Goal: Task Accomplishment & Management: Use online tool/utility

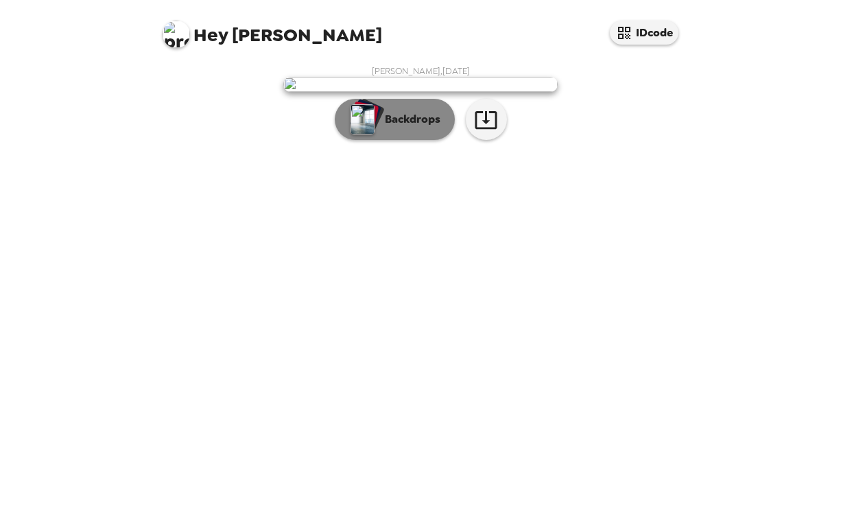
click at [397, 128] on p "Backdrops" at bounding box center [409, 119] width 62 height 16
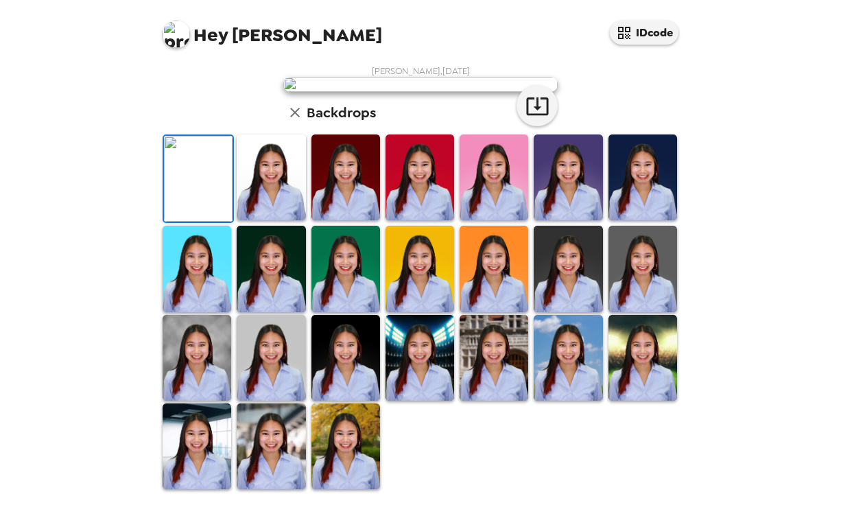
scroll to position [312, 0]
click at [336, 467] on img at bounding box center [346, 447] width 69 height 86
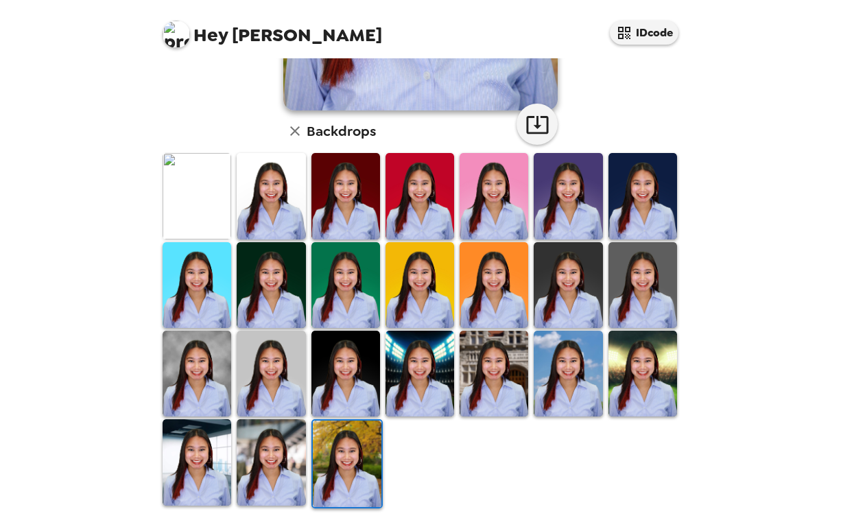
scroll to position [311, 0]
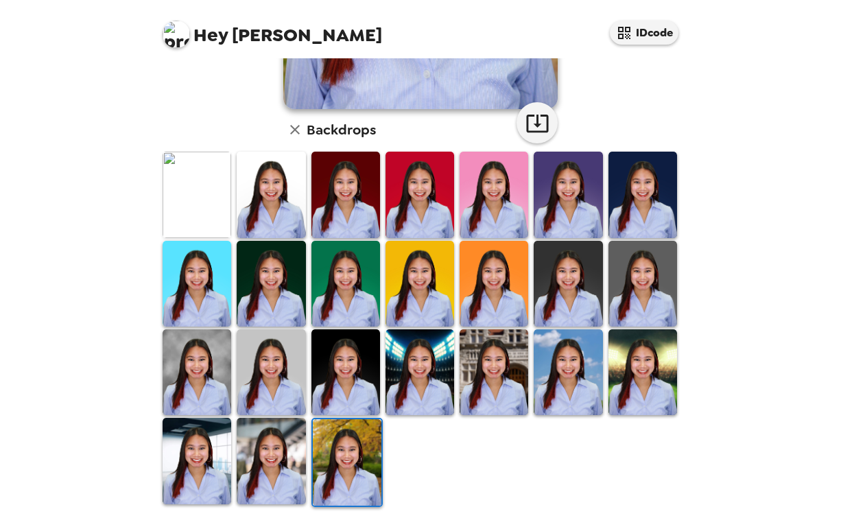
click at [281, 456] on img at bounding box center [271, 461] width 69 height 86
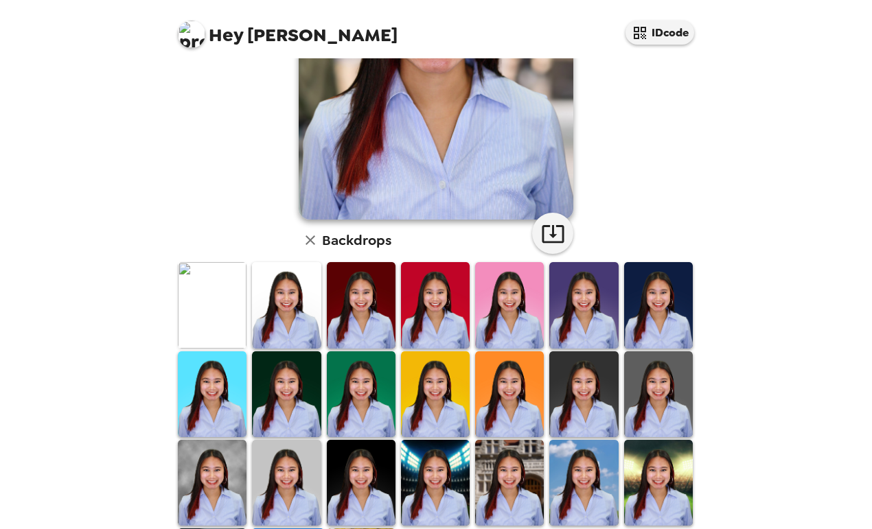
scroll to position [165, 0]
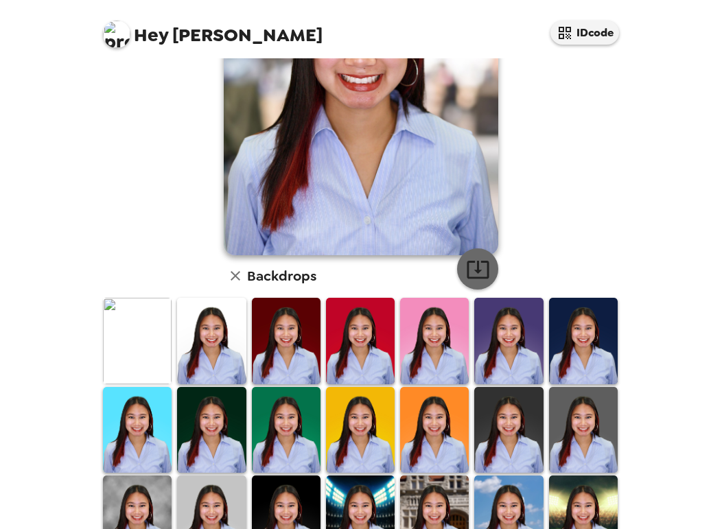
click at [480, 264] on icon "button" at bounding box center [478, 269] width 24 height 24
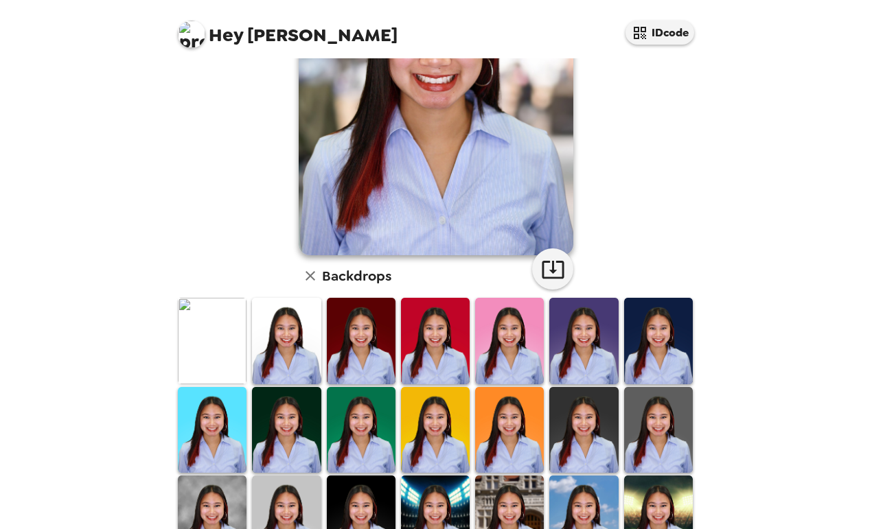
click at [606, 353] on img at bounding box center [583, 341] width 69 height 86
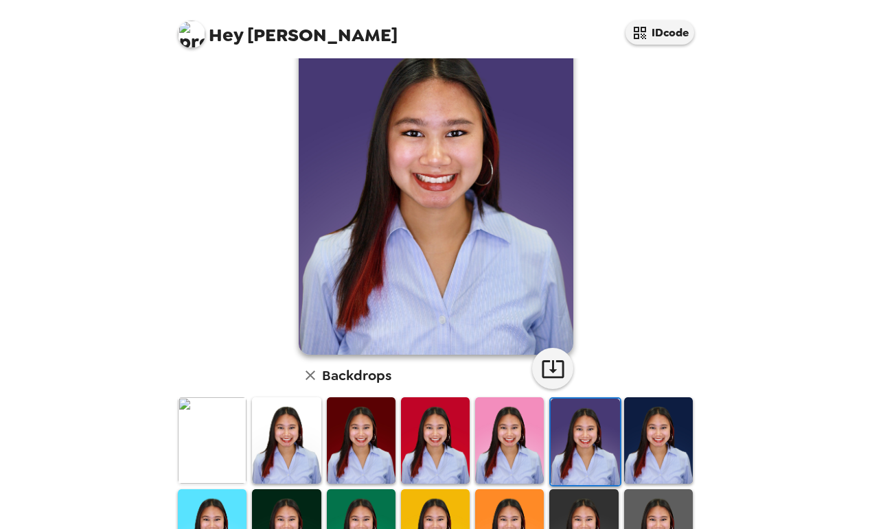
scroll to position [0, 0]
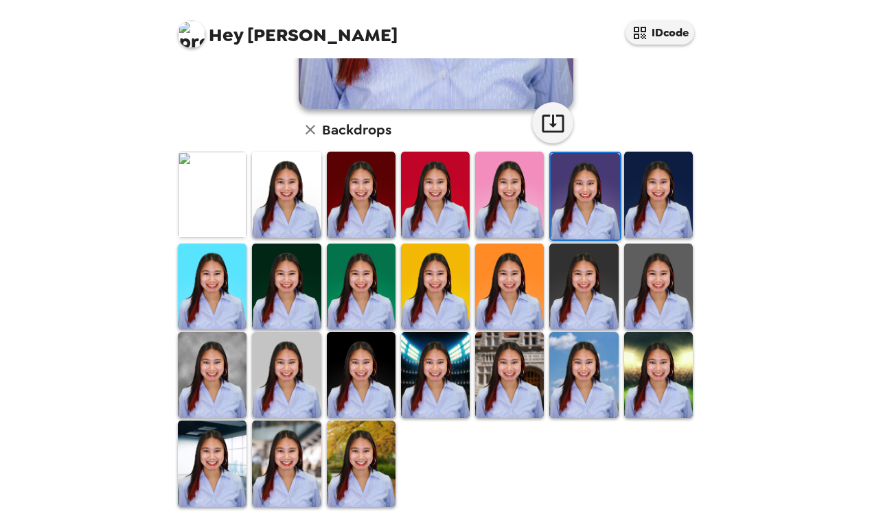
click at [509, 393] on img at bounding box center [509, 375] width 69 height 86
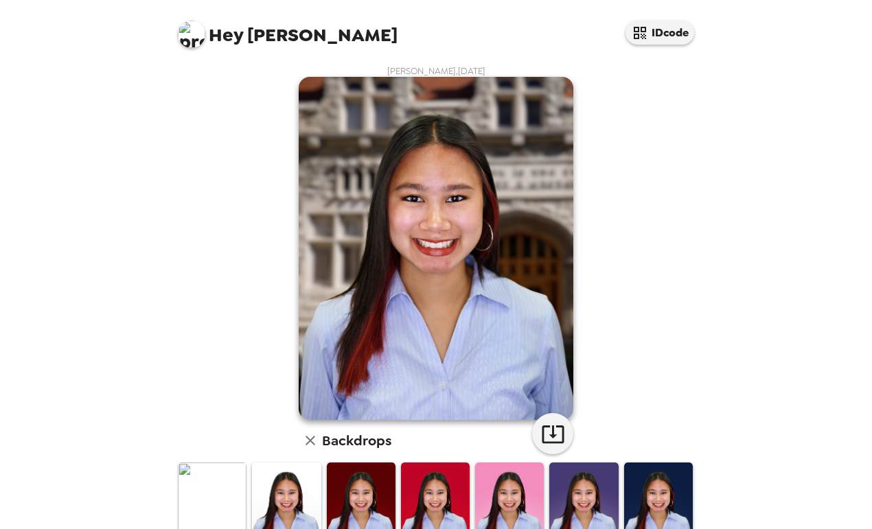
scroll to position [311, 0]
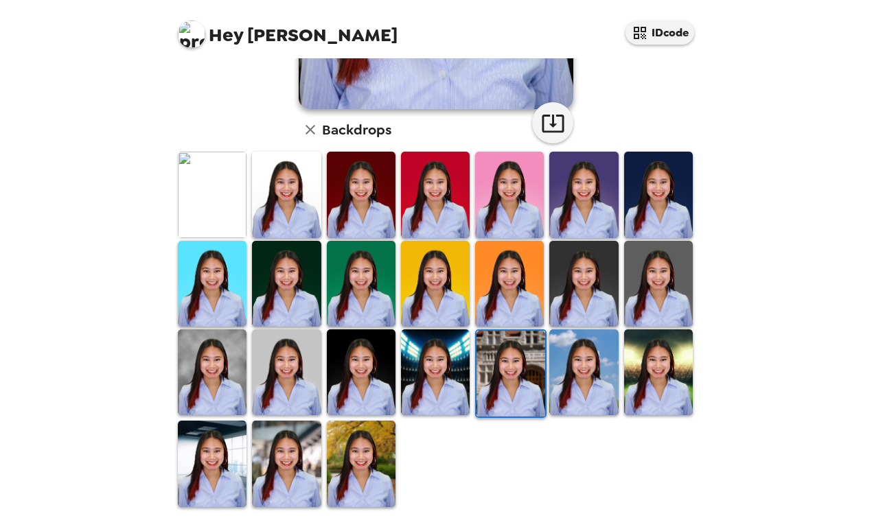
click at [593, 399] on img at bounding box center [583, 372] width 69 height 86
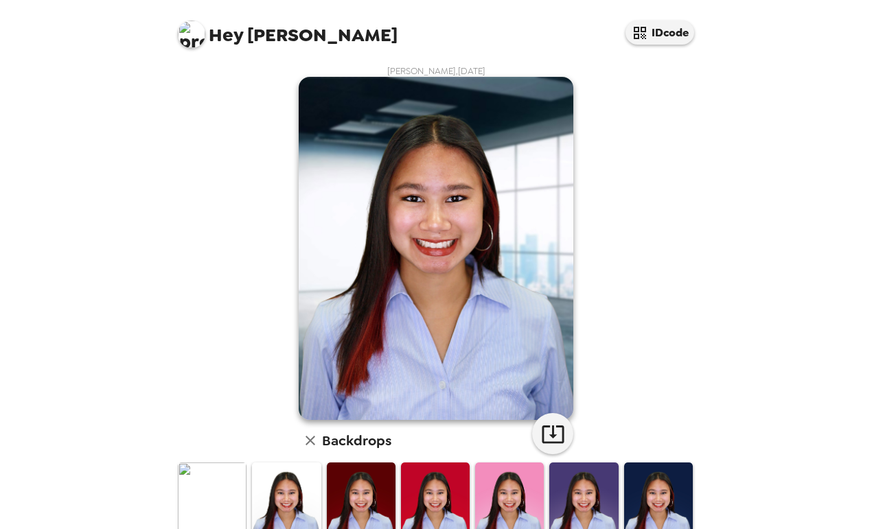
scroll to position [311, 0]
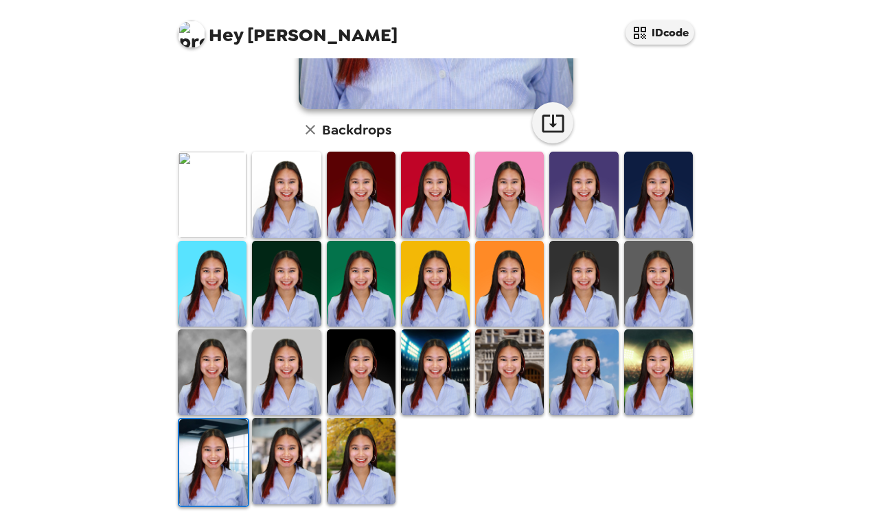
click at [356, 461] on img at bounding box center [361, 461] width 69 height 86
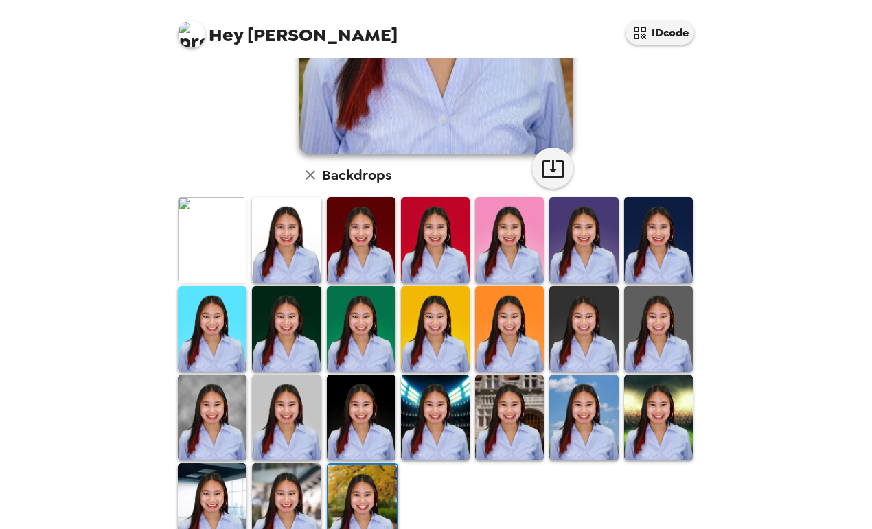
scroll to position [192, 0]
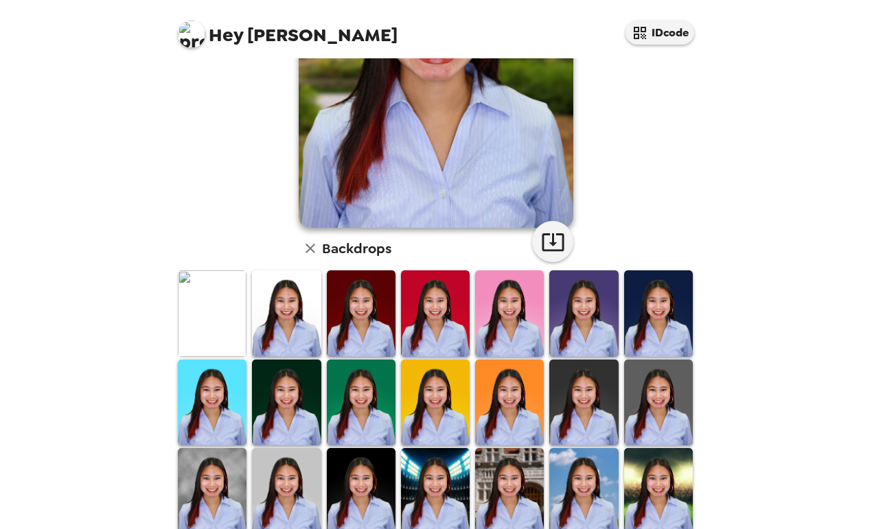
click at [511, 492] on img at bounding box center [509, 491] width 69 height 86
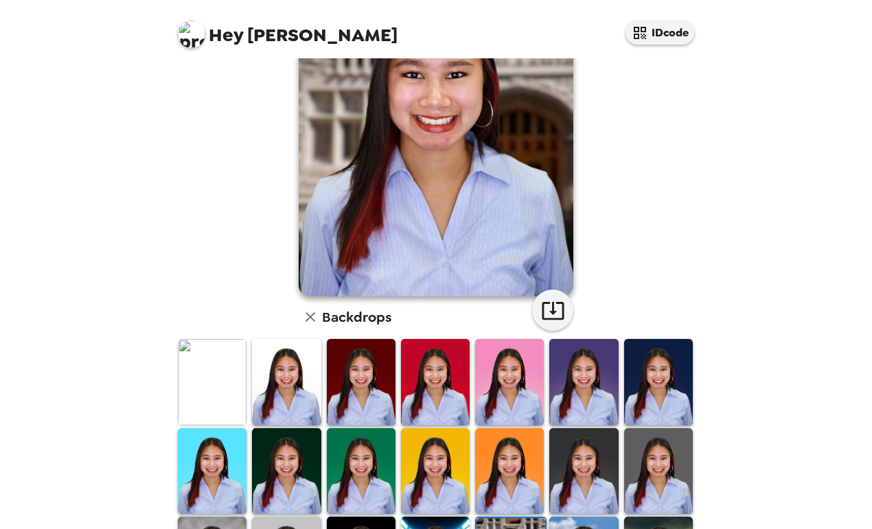
scroll to position [311, 0]
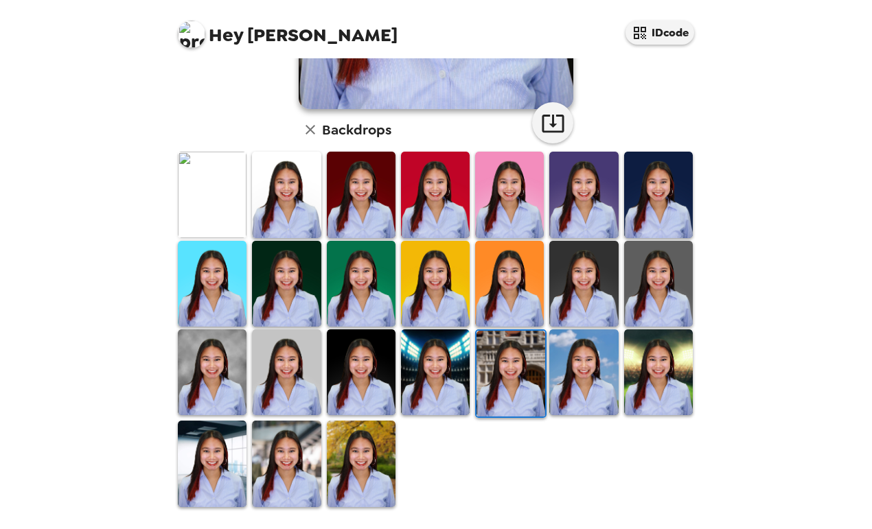
click at [391, 210] on img at bounding box center [361, 195] width 69 height 86
